Goal: Information Seeking & Learning: Compare options

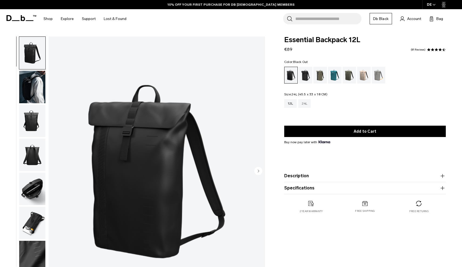
click at [304, 103] on div "24L" at bounding box center [305, 103] width 13 height 9
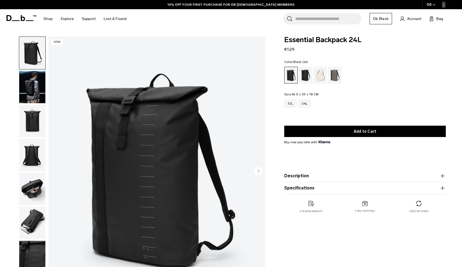
click at [32, 84] on img "button" at bounding box center [32, 87] width 26 height 32
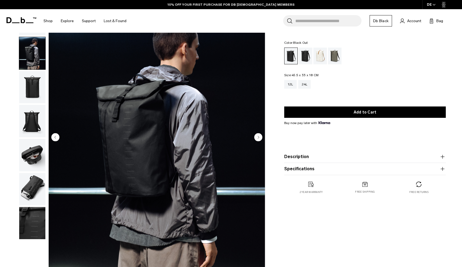
scroll to position [34, 0]
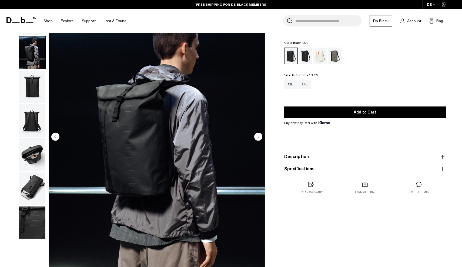
click at [28, 92] on img "button" at bounding box center [32, 87] width 26 height 32
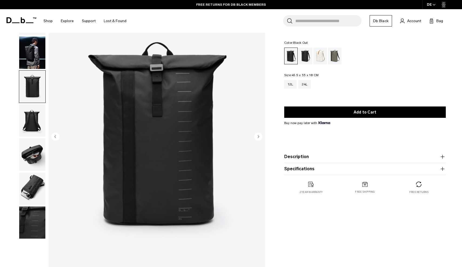
click at [26, 115] on img "button" at bounding box center [32, 120] width 26 height 32
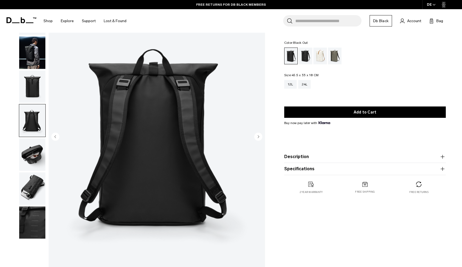
click at [32, 151] on img "button" at bounding box center [32, 154] width 26 height 32
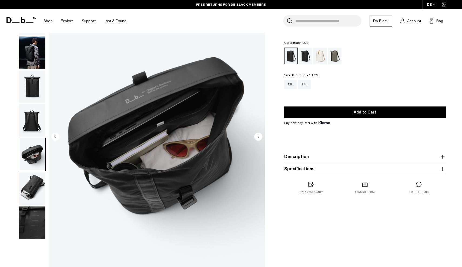
click at [34, 178] on img "button" at bounding box center [32, 189] width 26 height 32
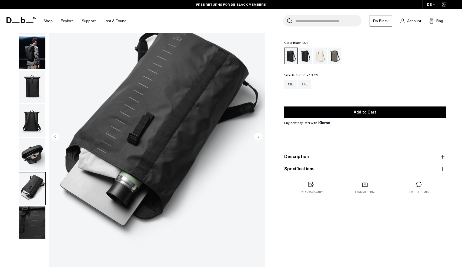
click at [35, 218] on img "button" at bounding box center [32, 223] width 26 height 32
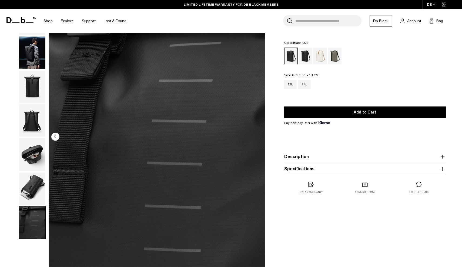
click at [37, 192] on img "button" at bounding box center [32, 189] width 26 height 32
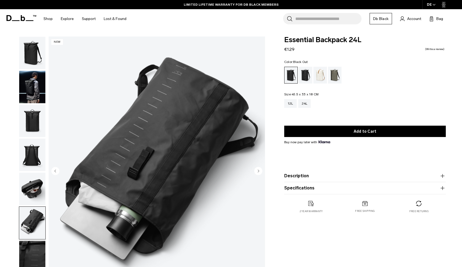
scroll to position [0, 0]
click at [33, 54] on img "button" at bounding box center [32, 53] width 26 height 32
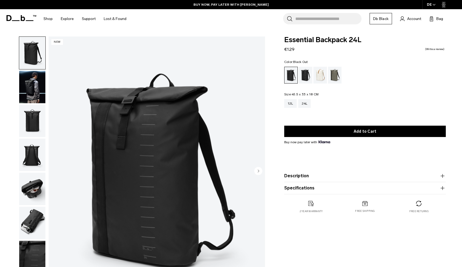
click at [35, 126] on img "button" at bounding box center [32, 121] width 26 height 32
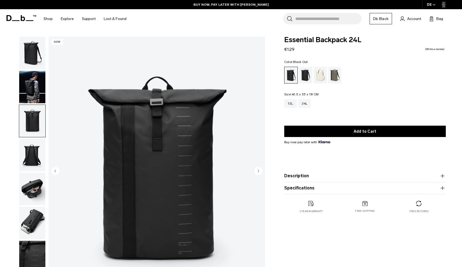
click at [34, 160] on img "button" at bounding box center [32, 155] width 26 height 32
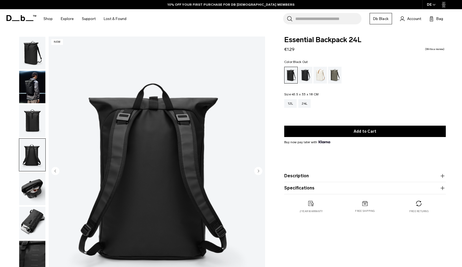
click at [33, 196] on img "button" at bounding box center [32, 189] width 26 height 32
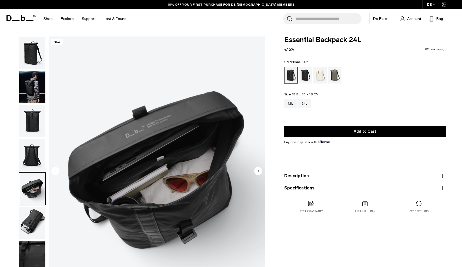
click at [35, 220] on img "button" at bounding box center [32, 223] width 26 height 32
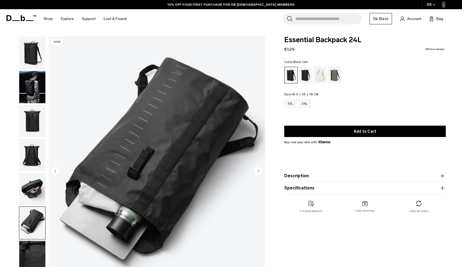
click at [29, 127] on img "button" at bounding box center [32, 121] width 26 height 32
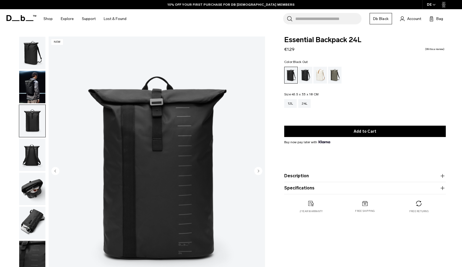
click at [29, 59] on img "button" at bounding box center [32, 53] width 26 height 32
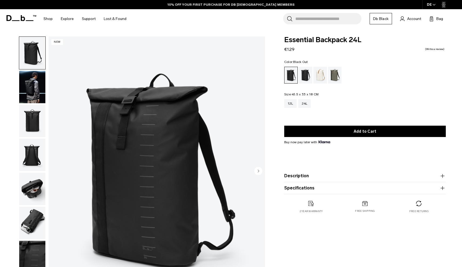
click at [30, 93] on img "button" at bounding box center [32, 87] width 26 height 32
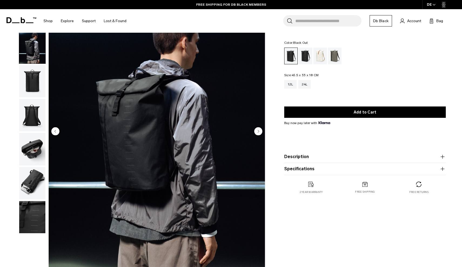
scroll to position [41, 0]
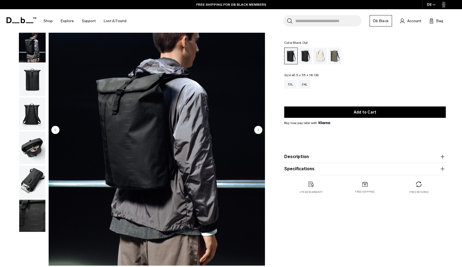
click at [259, 132] on circle "Next slide" at bounding box center [258, 130] width 8 height 8
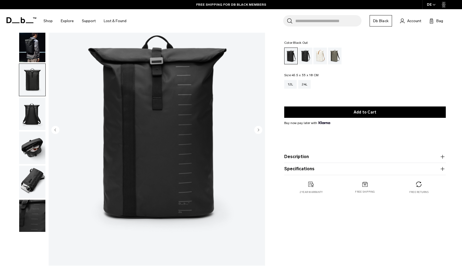
click at [259, 132] on circle "Next slide" at bounding box center [258, 130] width 8 height 8
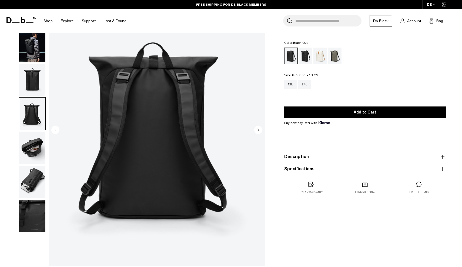
click at [259, 132] on circle "Next slide" at bounding box center [258, 130] width 8 height 8
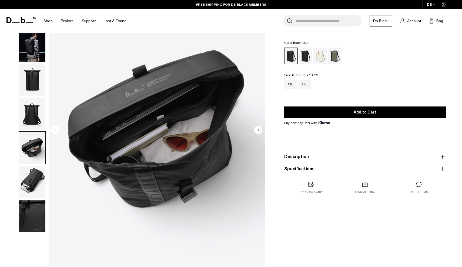
click at [259, 132] on circle "Next slide" at bounding box center [258, 130] width 8 height 8
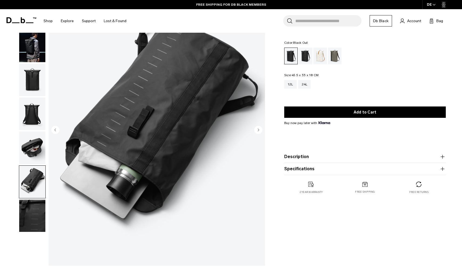
click at [259, 132] on circle "Next slide" at bounding box center [258, 130] width 8 height 8
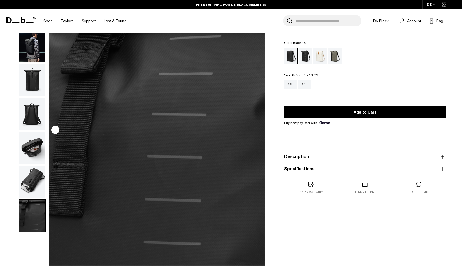
click at [259, 132] on img "7 / 7" at bounding box center [157, 130] width 217 height 270
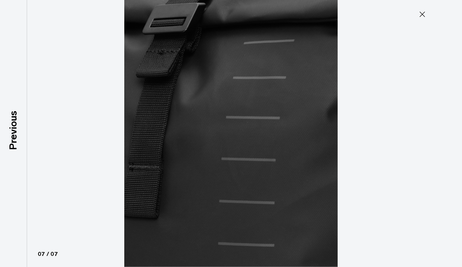
click at [420, 13] on icon at bounding box center [422, 14] width 9 height 9
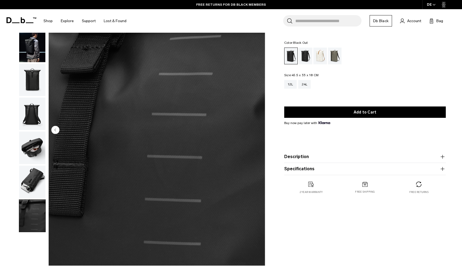
scroll to position [40, 0]
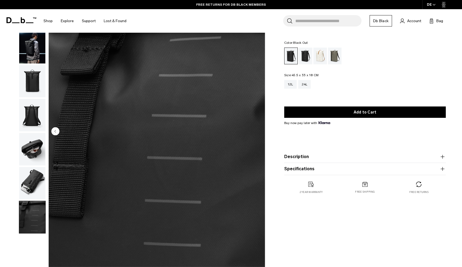
click at [313, 158] on button "Description" at bounding box center [366, 157] width 162 height 6
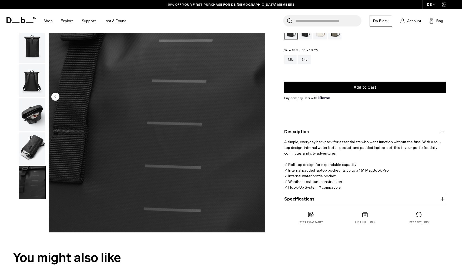
scroll to position [75, 0]
click at [308, 201] on button "Specifications" at bounding box center [366, 199] width 162 height 6
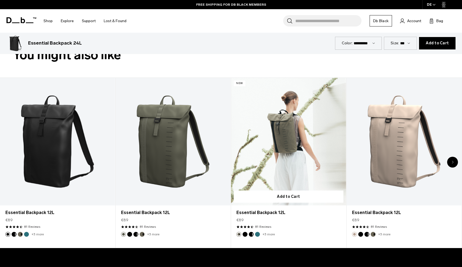
scroll to position [281, 0]
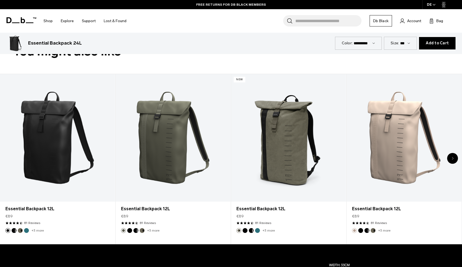
click at [453, 156] on div "Next slide" at bounding box center [453, 158] width 11 height 11
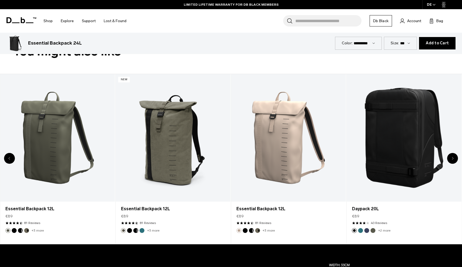
click at [453, 156] on div "Next slide" at bounding box center [453, 158] width 11 height 11
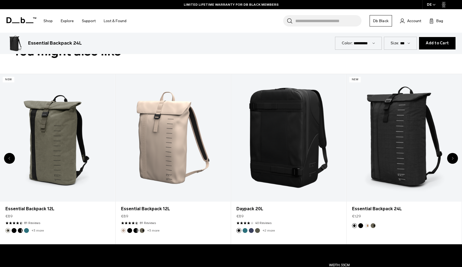
click at [453, 156] on div "Next slide" at bounding box center [453, 158] width 11 height 11
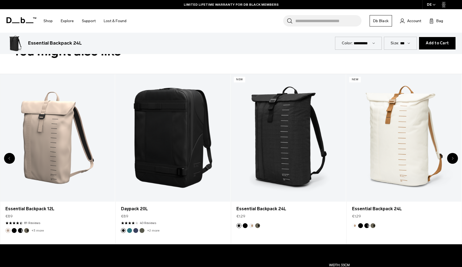
click at [453, 156] on div "Next slide" at bounding box center [453, 158] width 11 height 11
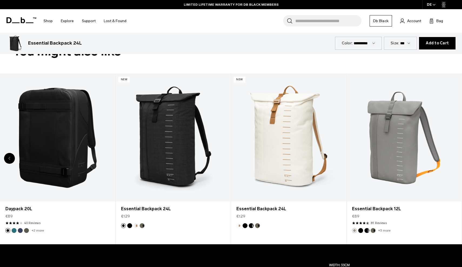
click at [453, 156] on div "8 / 8" at bounding box center [404, 138] width 115 height 128
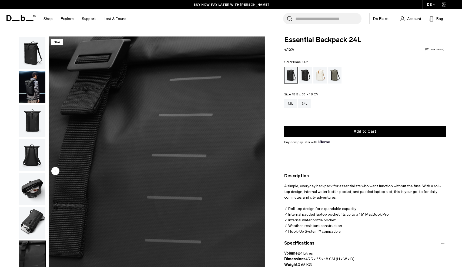
scroll to position [0, 0]
click at [290, 104] on div "12L" at bounding box center [291, 103] width 12 height 9
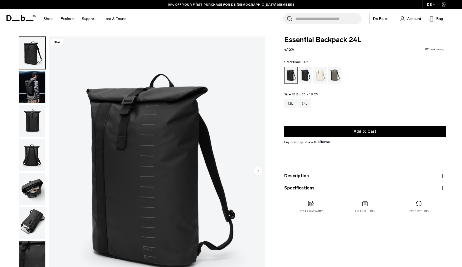
click at [33, 114] on img "button" at bounding box center [32, 121] width 26 height 32
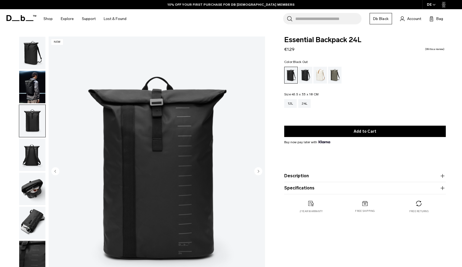
click at [33, 92] on img "button" at bounding box center [32, 87] width 26 height 32
